Goal: Transaction & Acquisition: Purchase product/service

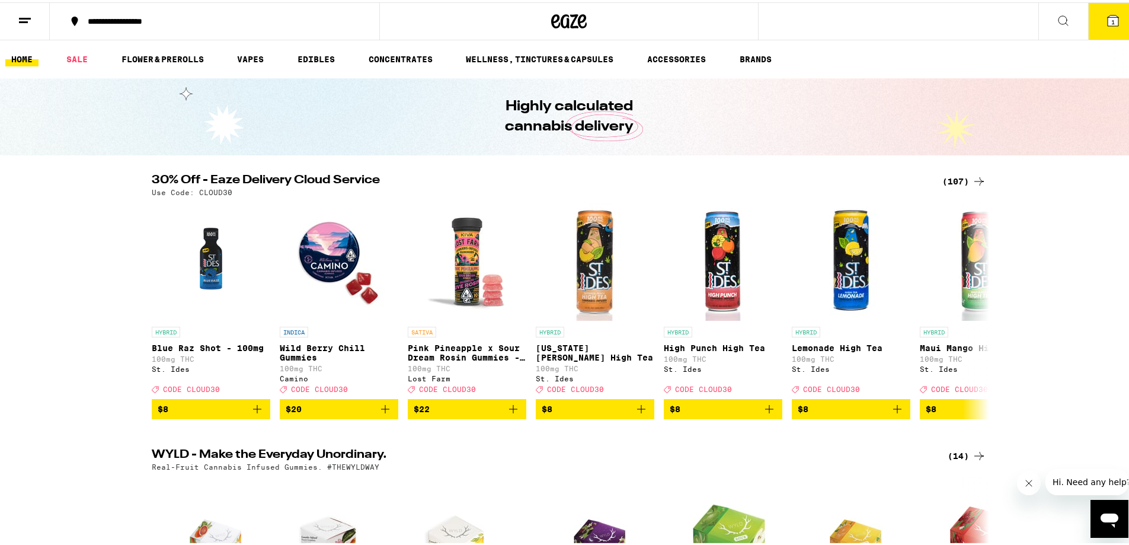
click at [952, 181] on div "(107)" at bounding box center [964, 179] width 44 height 14
